Goal: Task Accomplishment & Management: Use online tool/utility

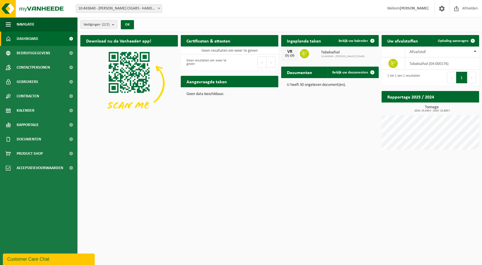
drag, startPoint x: 286, startPoint y: 56, endPoint x: 296, endPoint y: 56, distance: 10.0
click at [296, 56] on div "VR 05-09" at bounding box center [289, 54] width 17 height 14
click at [355, 40] on span "Bekijk uw kalender" at bounding box center [354, 41] width 30 height 4
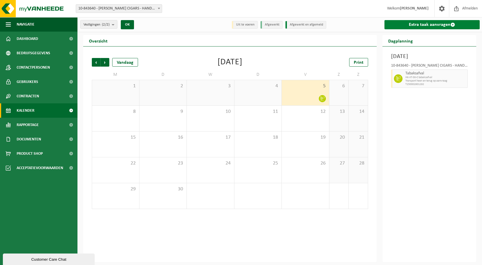
click at [430, 26] on link "Extra taak aanvragen" at bounding box center [433, 24] width 96 height 9
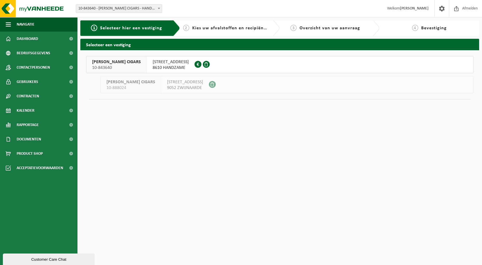
click at [158, 62] on span "KRONEVOORDESTRAAT 33" at bounding box center [171, 62] width 36 height 6
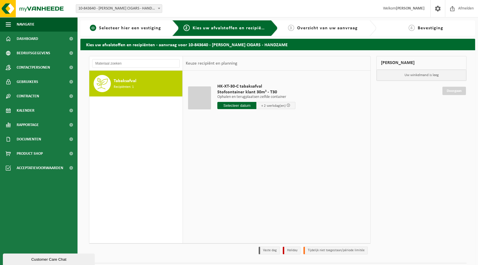
click at [136, 25] on link "1 Selecteer hier een vestiging" at bounding box center [125, 28] width 84 height 7
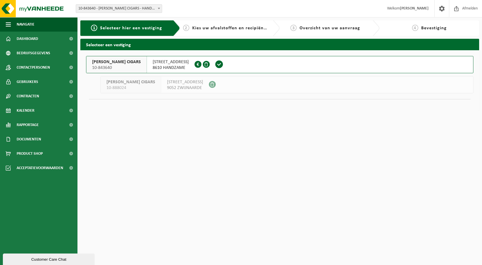
click at [221, 22] on div "2 Kies uw afvalstoffen en recipiënten" at bounding box center [230, 28] width 100 height 16
click at [215, 26] on span "Kies uw afvalstoffen en recipiënten" at bounding box center [231, 28] width 79 height 5
click at [167, 61] on span "KRONEVOORDESTRAAT 33" at bounding box center [171, 62] width 36 height 6
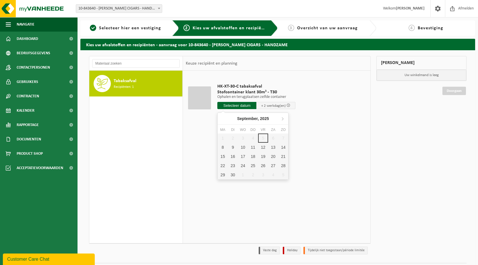
click at [227, 107] on input "text" at bounding box center [236, 105] width 39 height 7
click at [68, 67] on span at bounding box center [71, 67] width 13 height 14
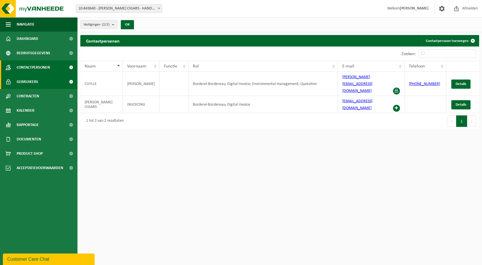
click at [31, 80] on span "Gebruikers" at bounding box center [28, 82] width 22 height 14
